Goal: Connect with others: Connect with others

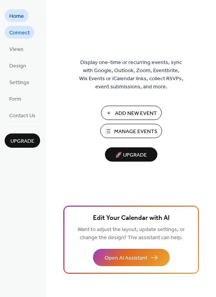
click at [30, 34] on link "Connect" at bounding box center [20, 32] width 30 height 13
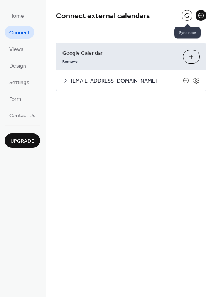
click at [190, 15] on button at bounding box center [187, 15] width 11 height 11
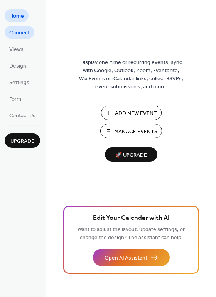
click at [27, 34] on span "Connect" at bounding box center [19, 33] width 20 height 8
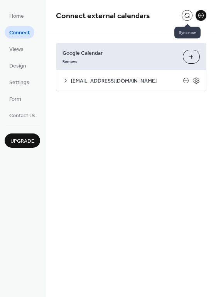
click at [184, 14] on button at bounding box center [187, 15] width 11 height 11
click at [186, 15] on button at bounding box center [187, 15] width 11 height 11
click at [187, 13] on button at bounding box center [187, 15] width 11 height 11
